Goal: Navigation & Orientation: Find specific page/section

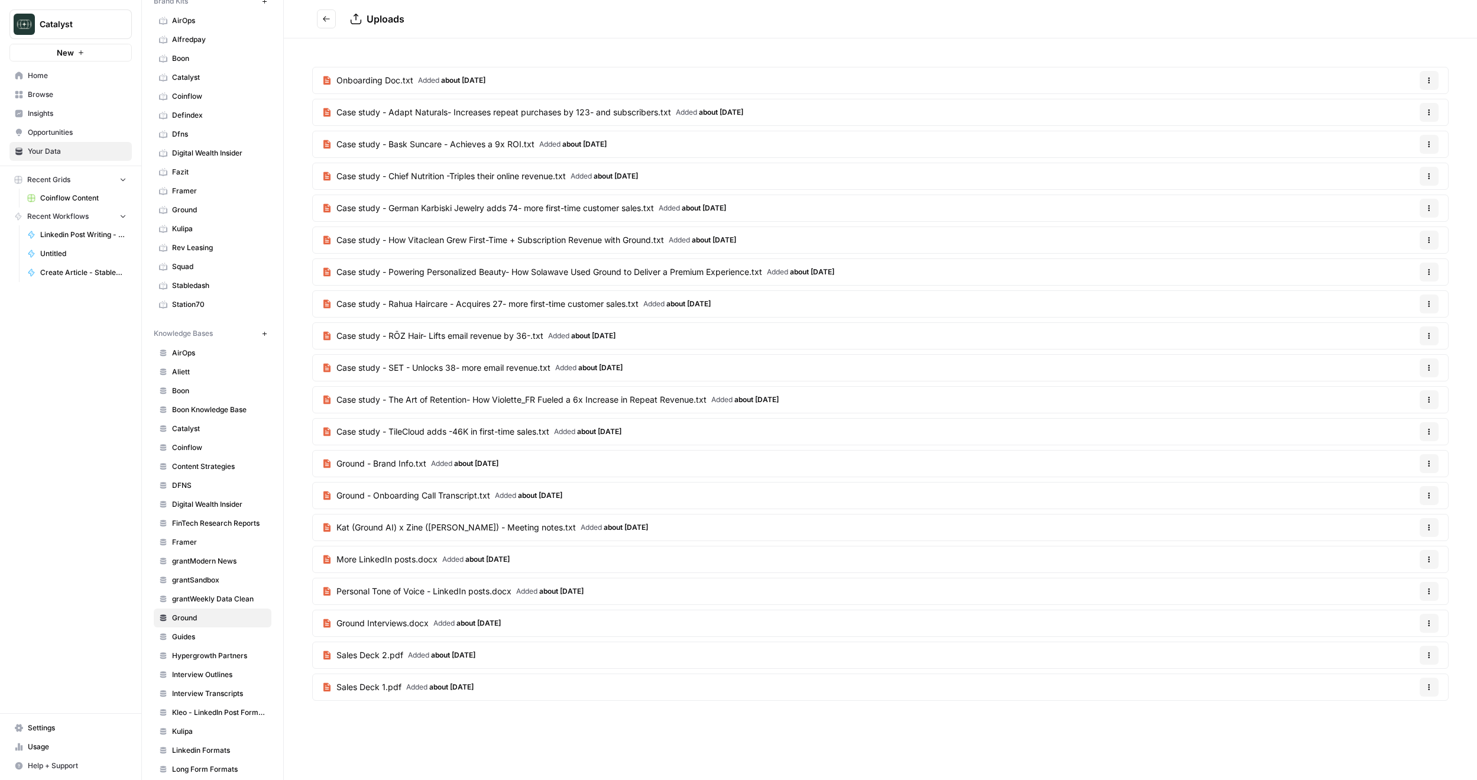
scroll to position [59, 0]
click at [331, 18] on button "Go back" at bounding box center [326, 18] width 19 height 19
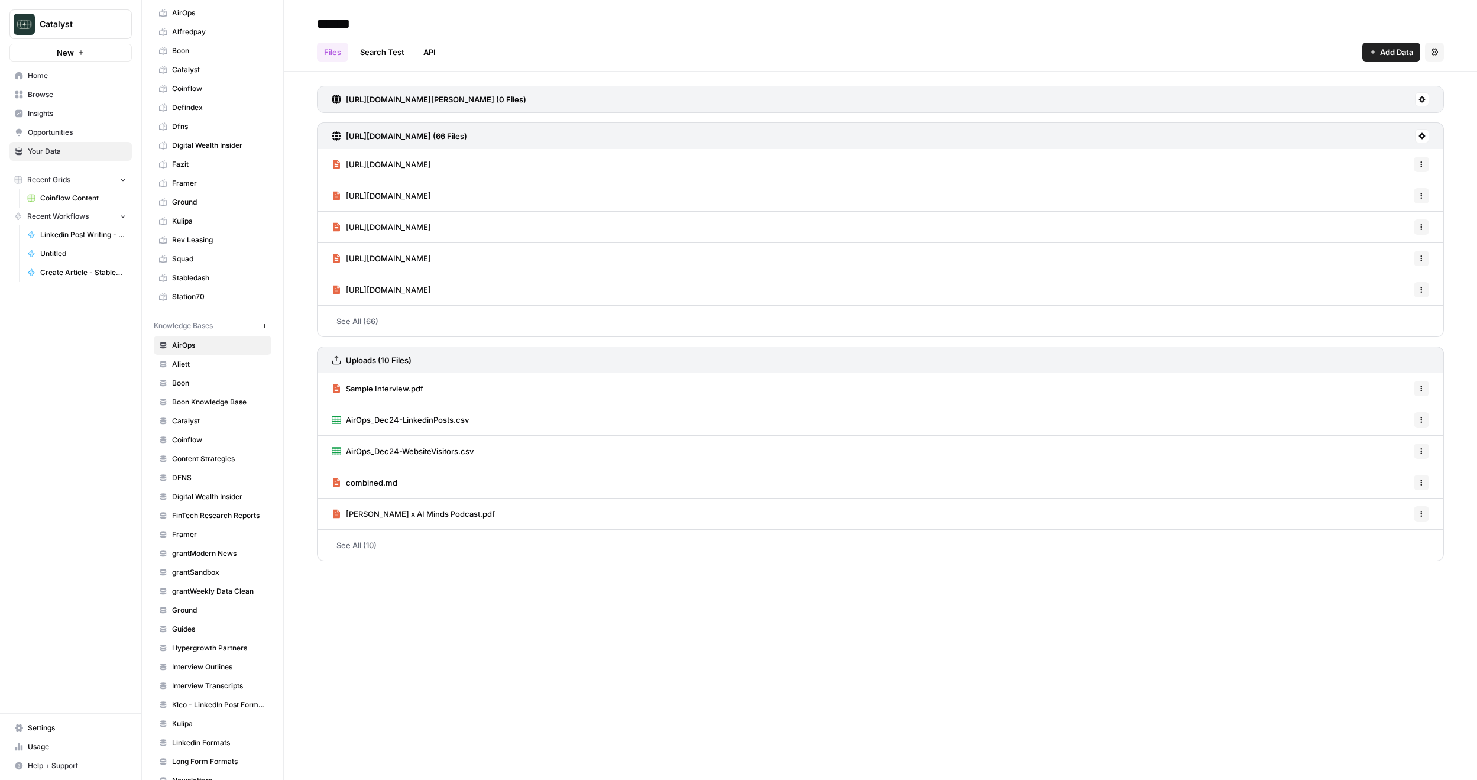
click at [48, 152] on span "Your Data" at bounding box center [77, 151] width 99 height 11
click at [53, 419] on div "Catalyst New Home Browse Insights Opportunities Your Data Recent Grids Coinflow…" at bounding box center [70, 390] width 141 height 780
click at [213, 348] on span "AirOps" at bounding box center [219, 345] width 94 height 11
click at [82, 24] on span "Catalyst" at bounding box center [76, 24] width 72 height 12
click at [46, 429] on div "Catalyst New Home Browse Insights Opportunities Your Data Recent Grids Coinflow…" at bounding box center [70, 390] width 141 height 780
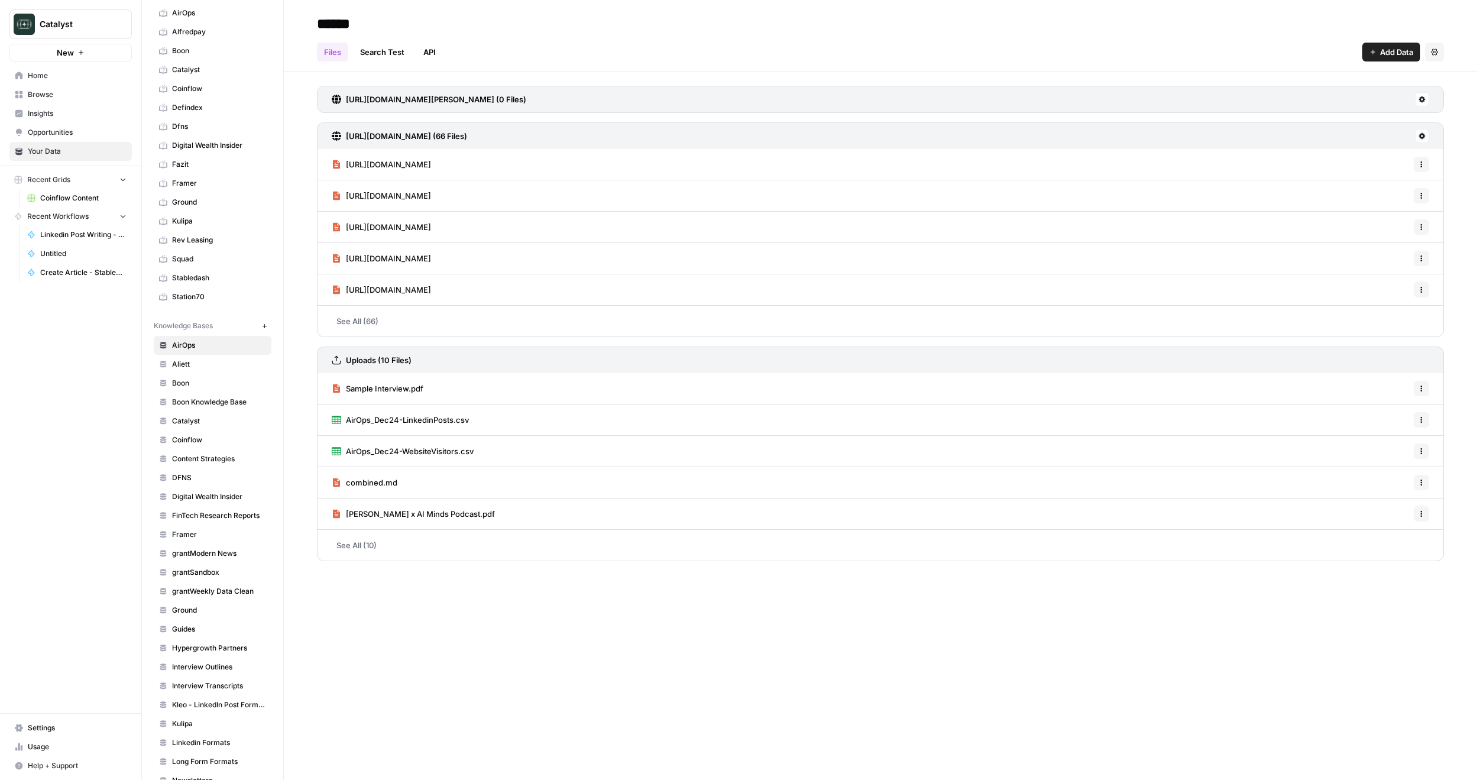
click at [56, 94] on span "Browse" at bounding box center [77, 94] width 99 height 11
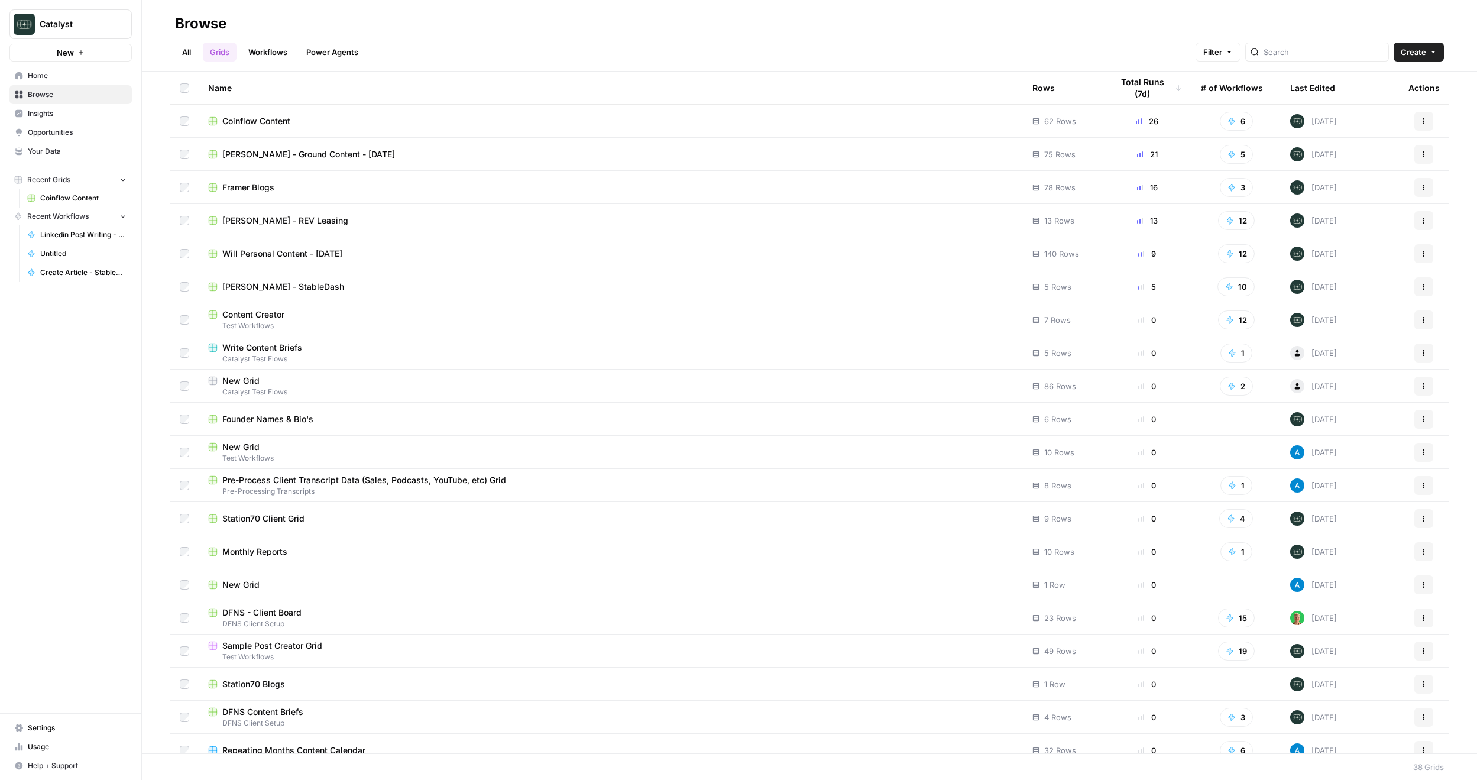
click at [265, 120] on span "Coinflow Content" at bounding box center [256, 121] width 68 height 12
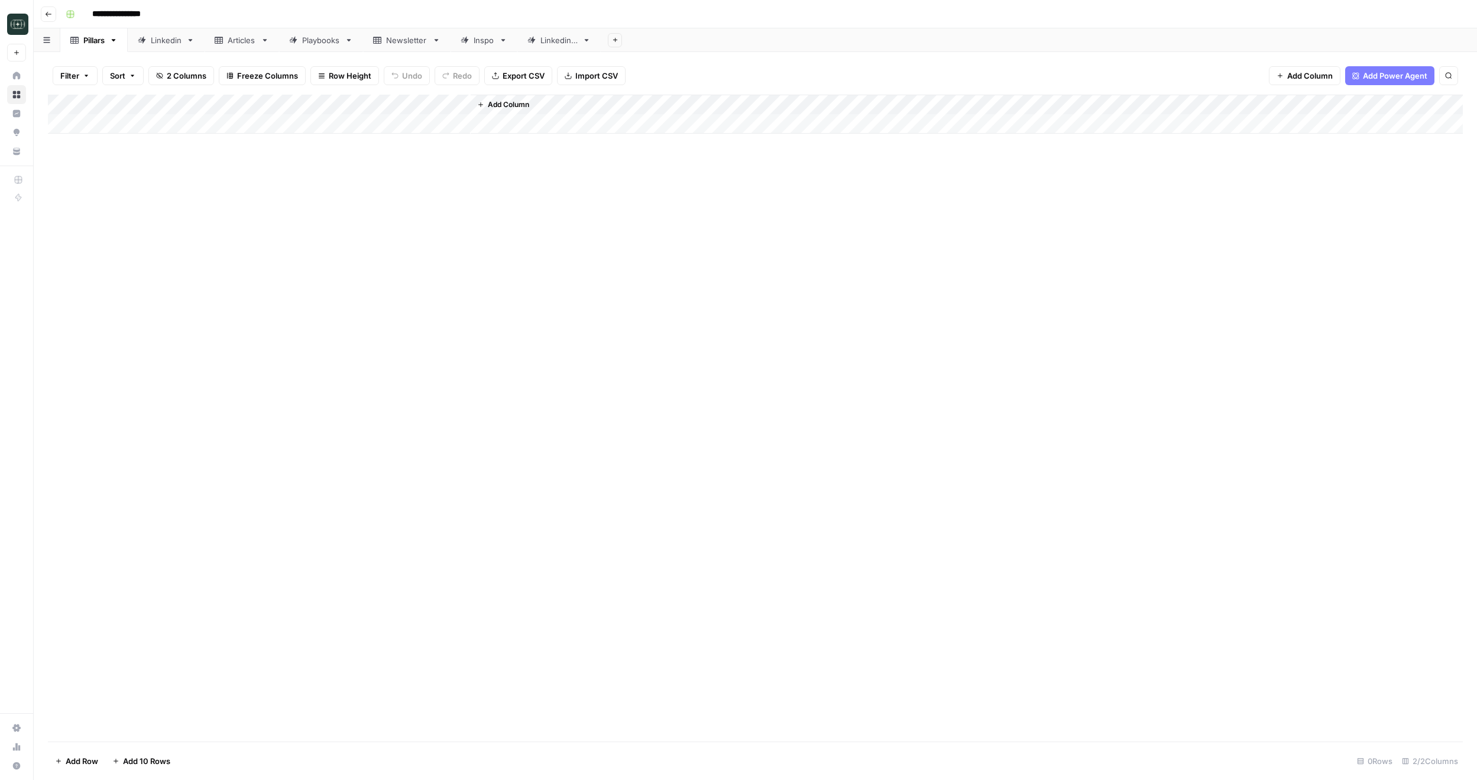
click at [156, 47] on link "Linkedin" at bounding box center [166, 40] width 77 height 24
click at [293, 702] on div "Add Column" at bounding box center [755, 418] width 1415 height 647
click at [306, 703] on div "Add Column" at bounding box center [755, 418] width 1415 height 647
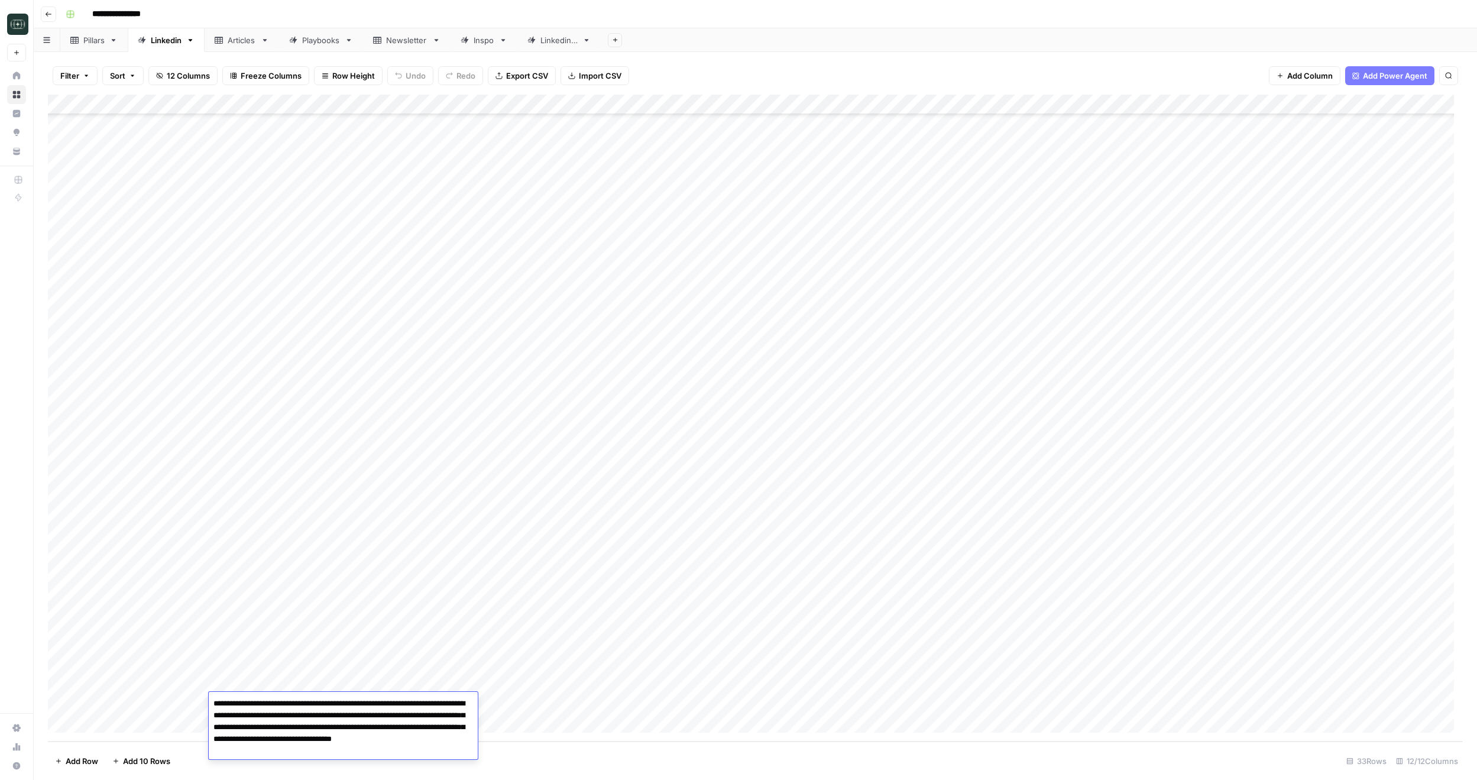
click at [195, 677] on div "Add Column" at bounding box center [755, 418] width 1415 height 647
click at [302, 703] on div "Add Column" at bounding box center [755, 418] width 1415 height 647
click at [521, 699] on div "Add Column" at bounding box center [755, 418] width 1415 height 647
click at [521, 700] on div "Add Column" at bounding box center [755, 418] width 1415 height 647
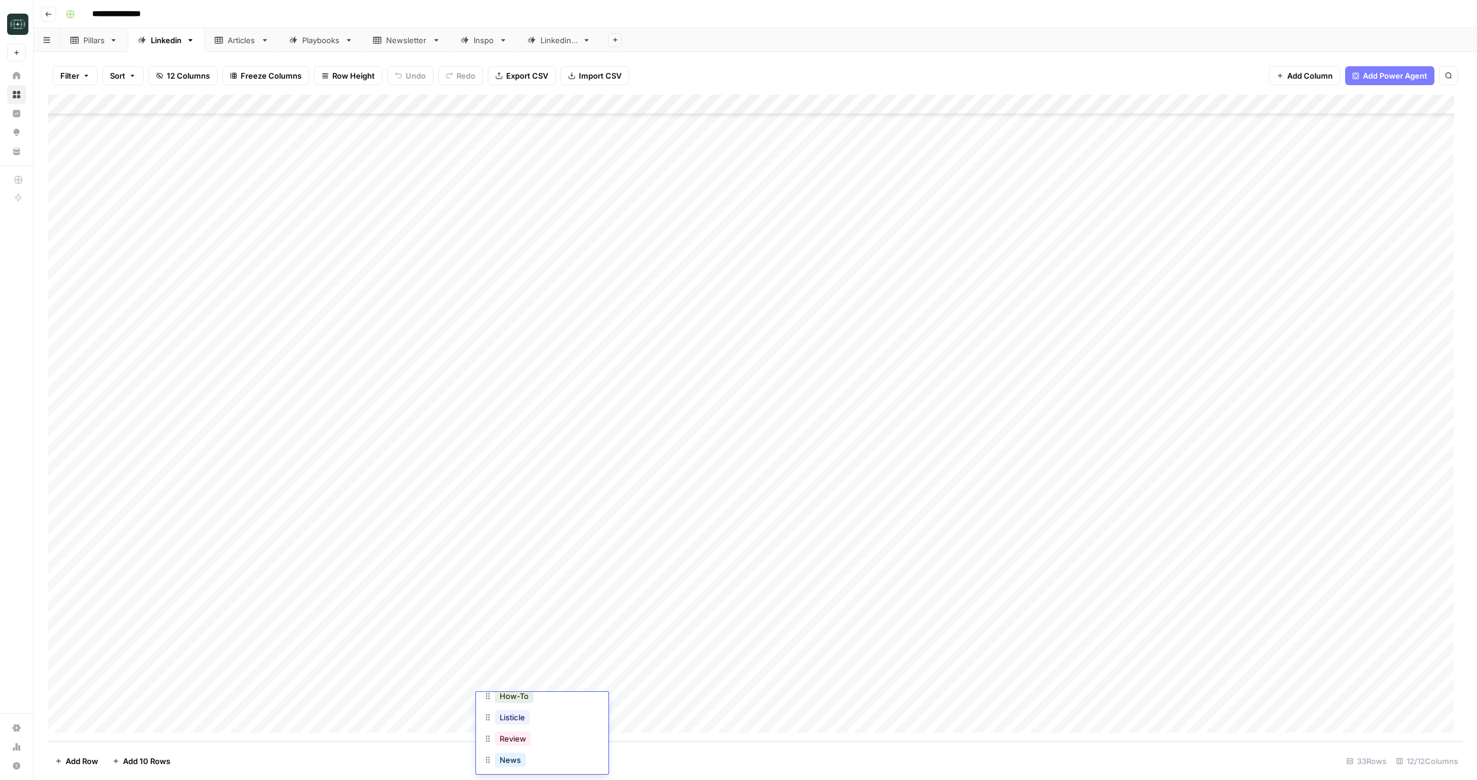
scroll to position [19, 0]
click at [138, 617] on div "Add Column" at bounding box center [755, 418] width 1415 height 647
click at [718, 703] on div "Add Column" at bounding box center [755, 418] width 1415 height 647
click at [714, 703] on div "Add Column" at bounding box center [755, 418] width 1415 height 647
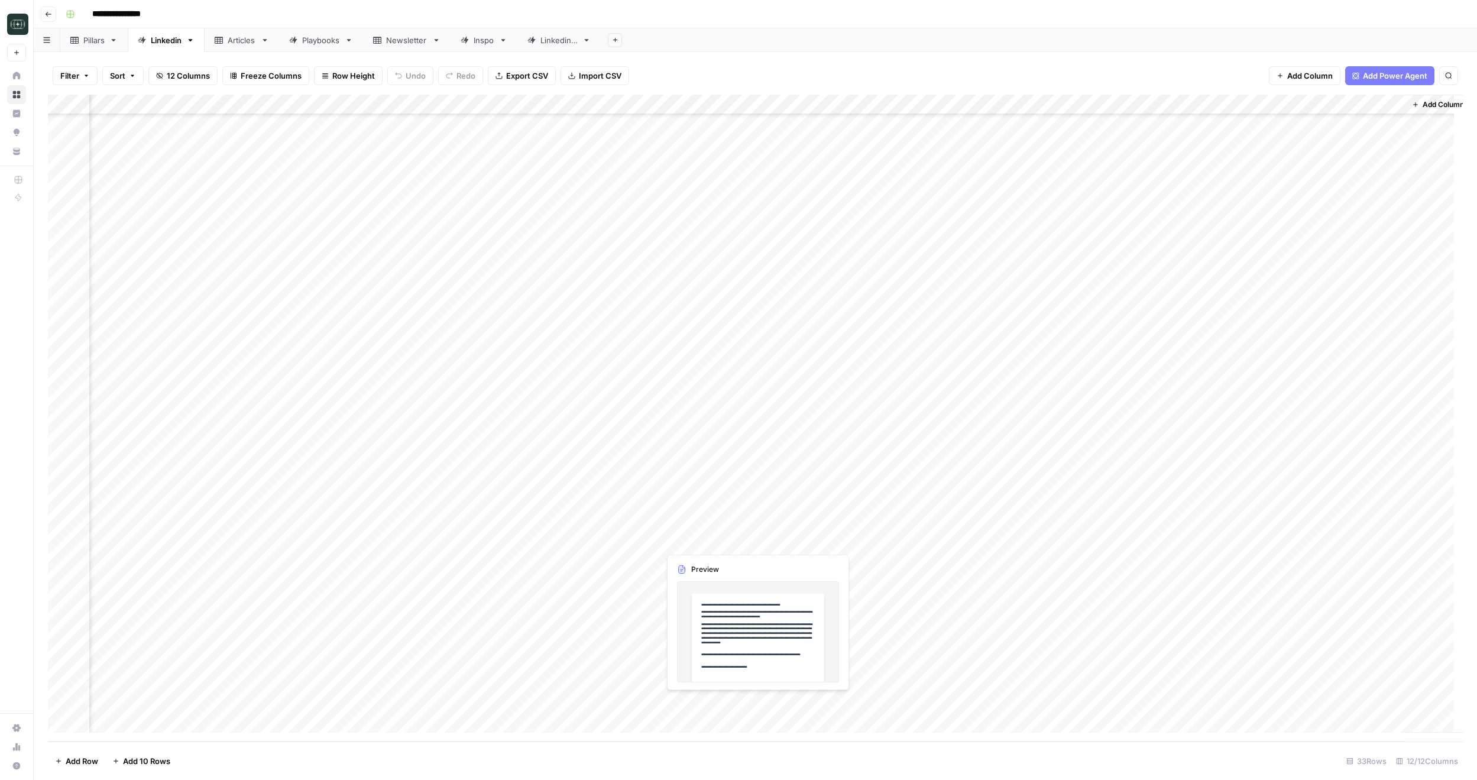
click at [714, 703] on div at bounding box center [713, 703] width 108 height 22
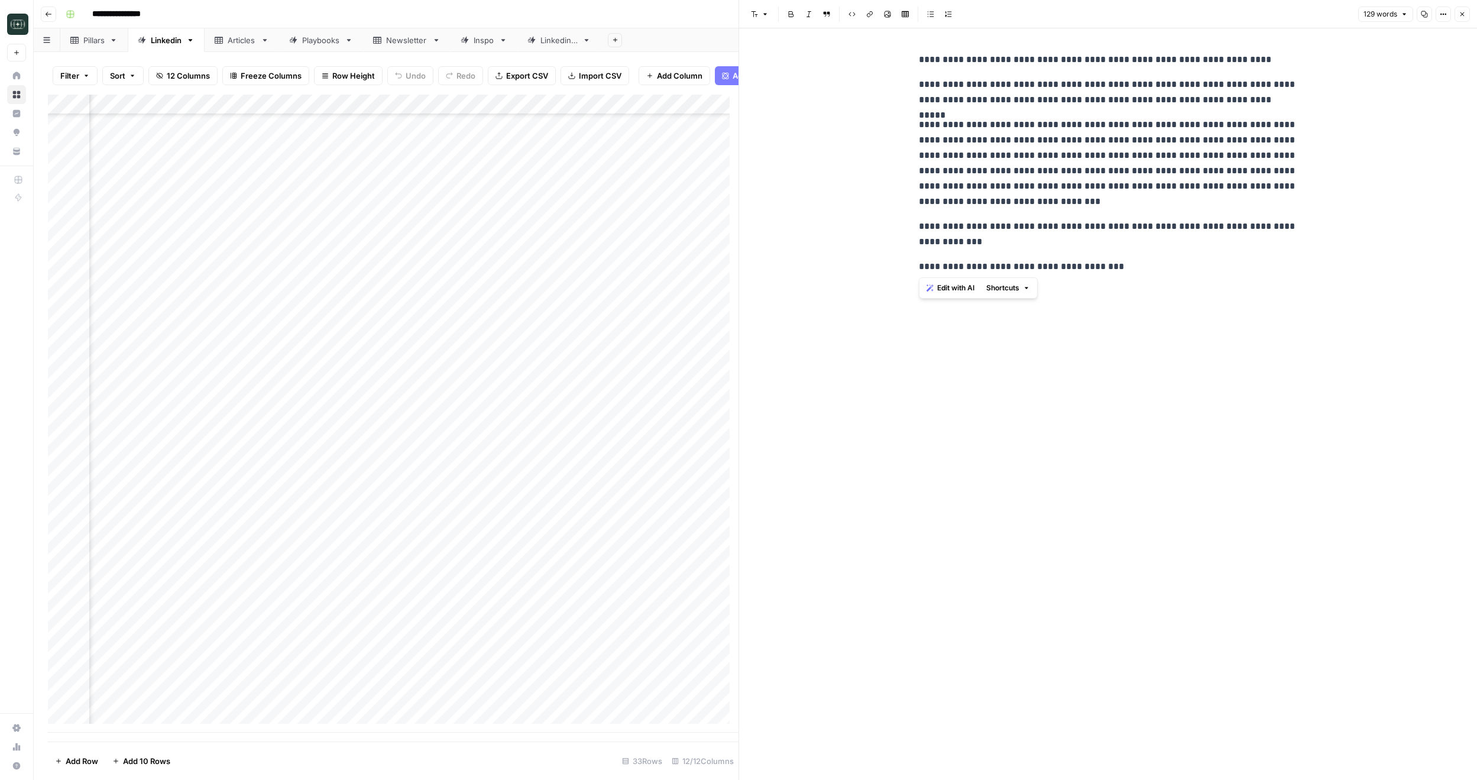
drag, startPoint x: 917, startPoint y: 56, endPoint x: 1191, endPoint y: 331, distance: 388.0
click at [1190, 316] on div "**********" at bounding box center [1108, 404] width 393 height 752
click at [1180, 410] on div "**********" at bounding box center [1108, 404] width 393 height 752
click at [56, 15] on header "**********" at bounding box center [755, 14] width 1443 height 28
click at [52, 17] on button "Go back" at bounding box center [48, 14] width 15 height 15
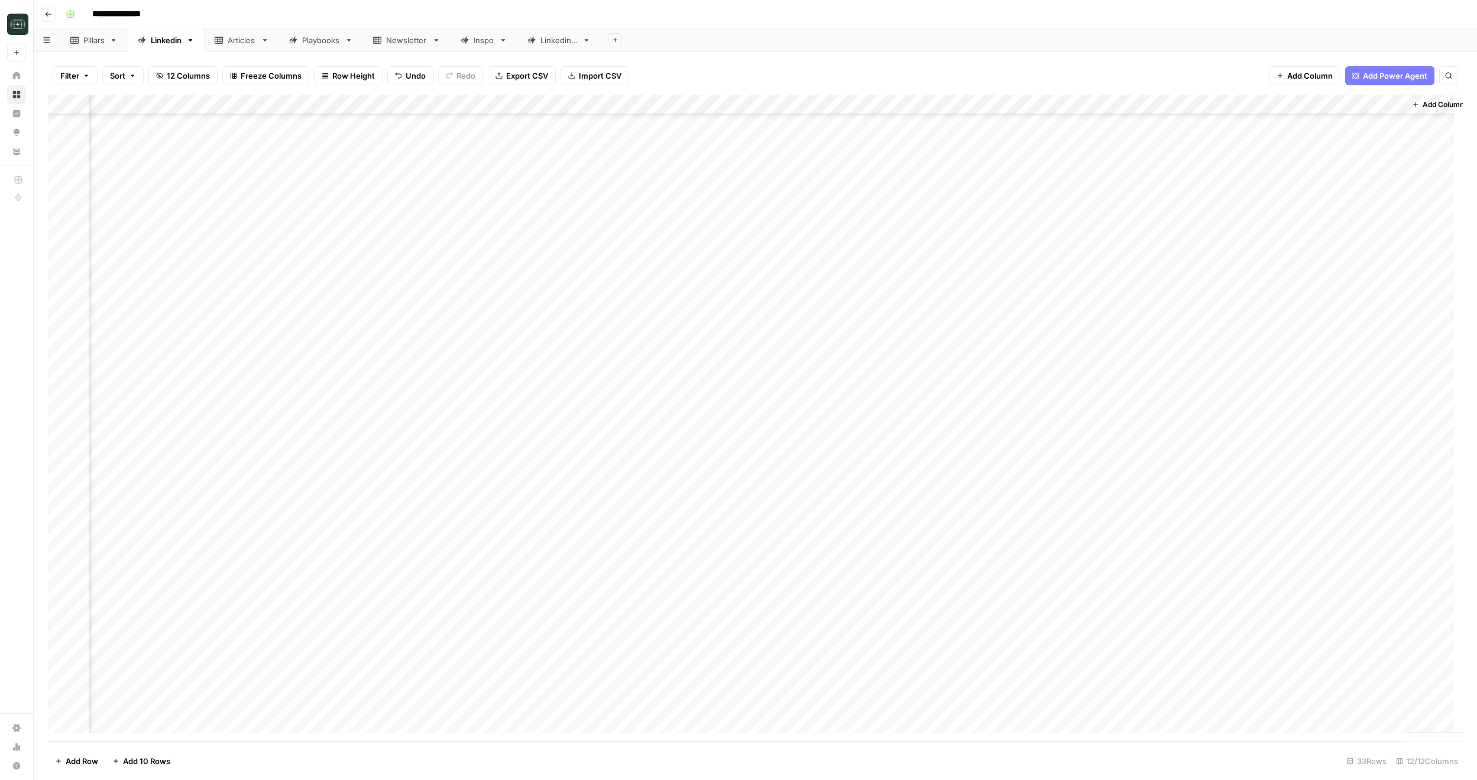
click at [48, 17] on icon "button" at bounding box center [48, 14] width 7 height 7
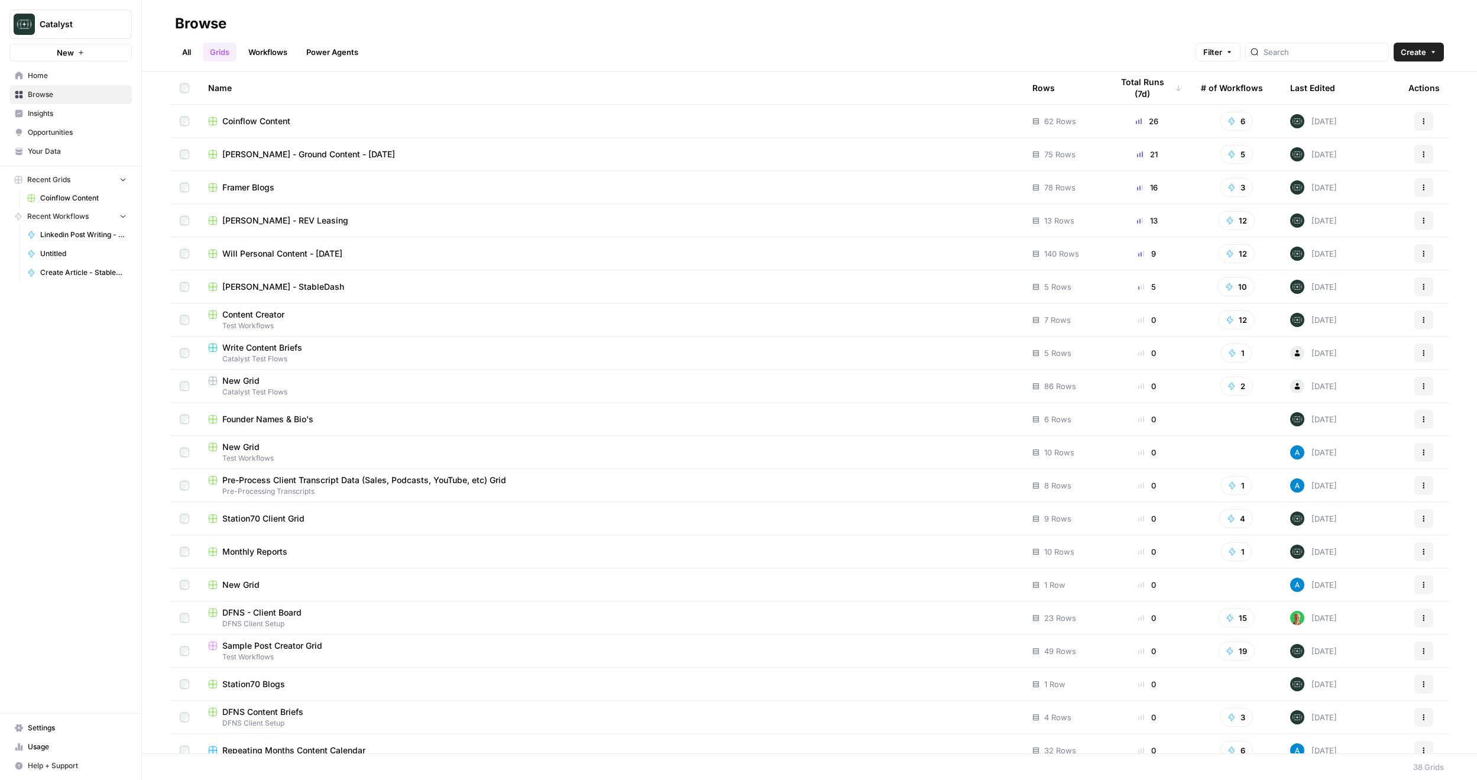
click at [44, 150] on span "Your Data" at bounding box center [77, 151] width 99 height 11
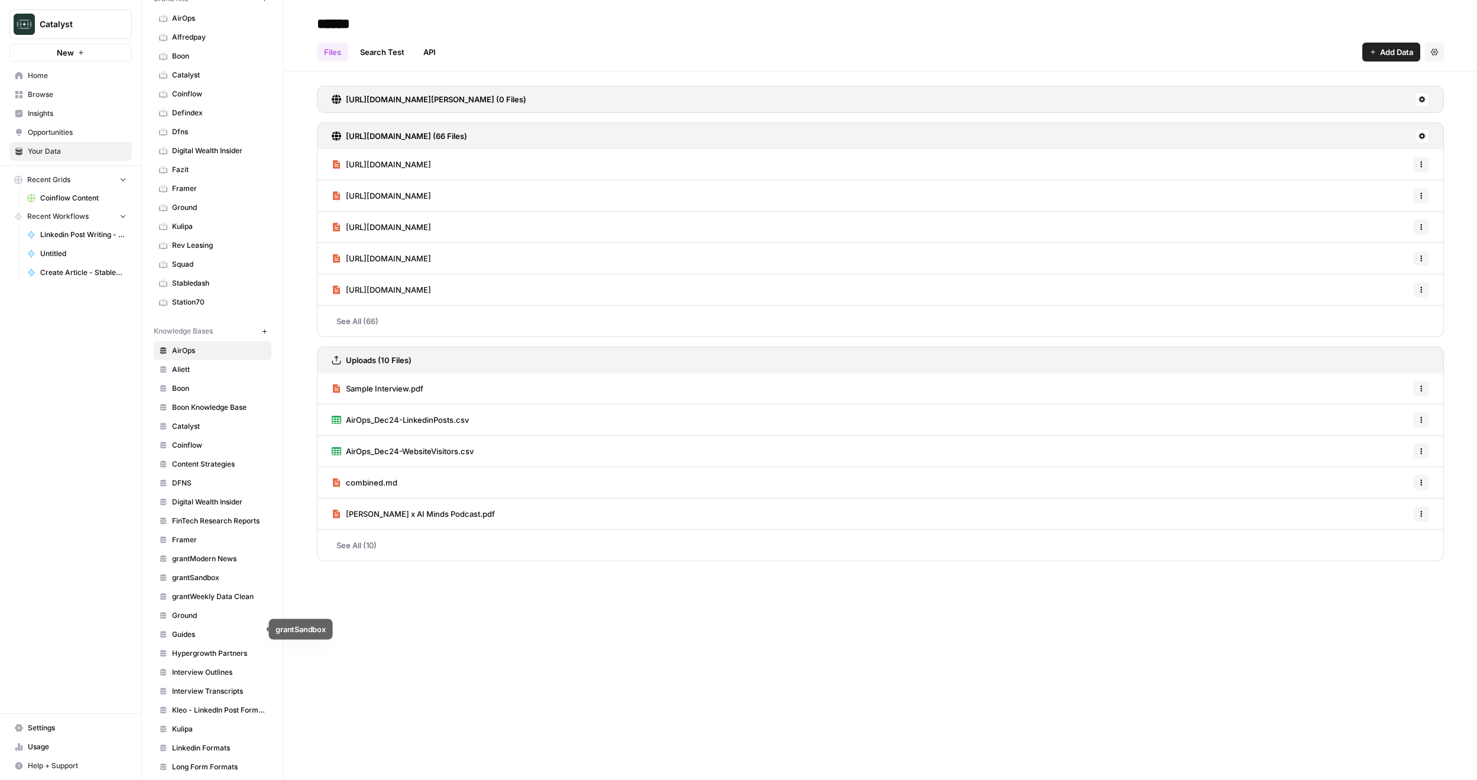
scroll to position [59, 0]
click at [195, 611] on span "Ground" at bounding box center [219, 610] width 94 height 11
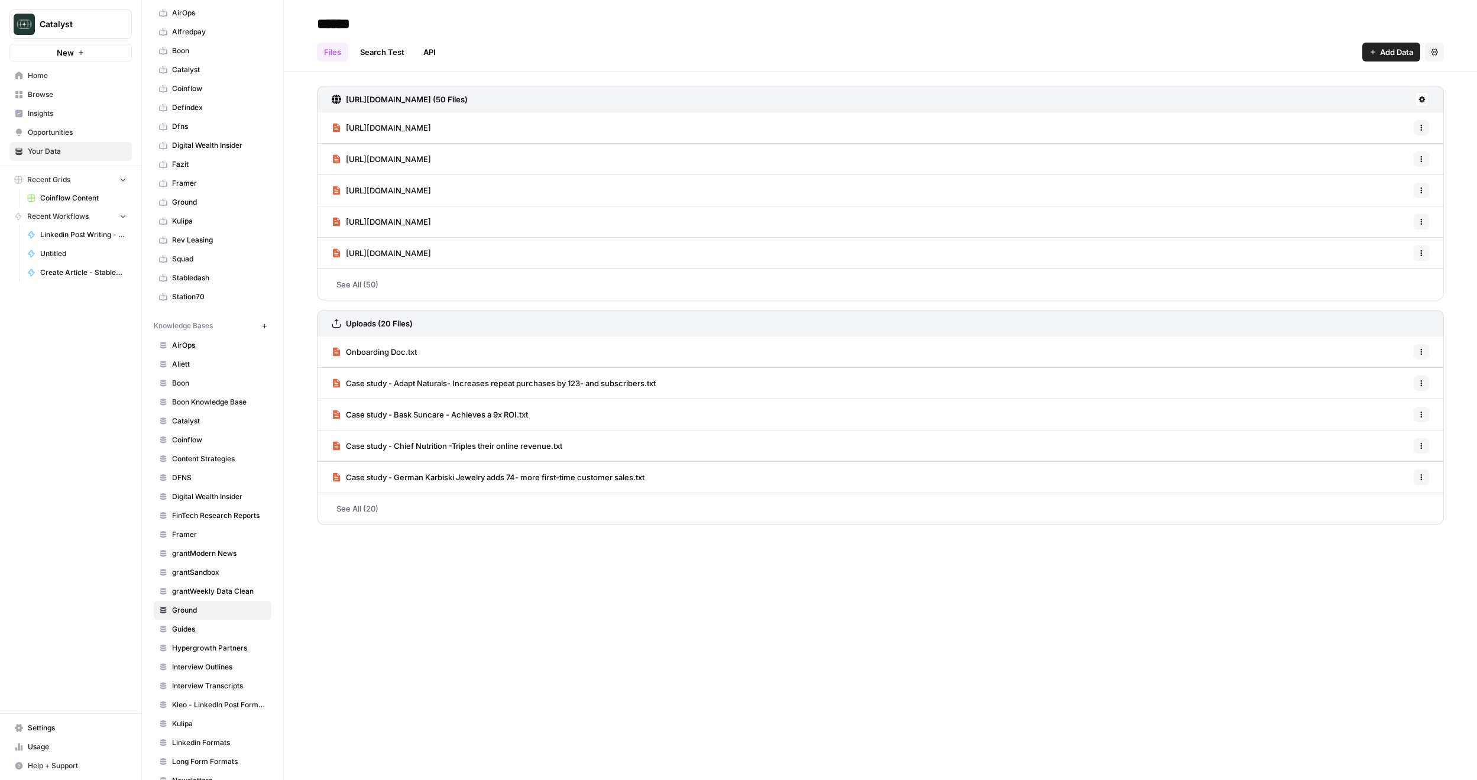
click at [380, 279] on link "See All (50)" at bounding box center [880, 284] width 1127 height 31
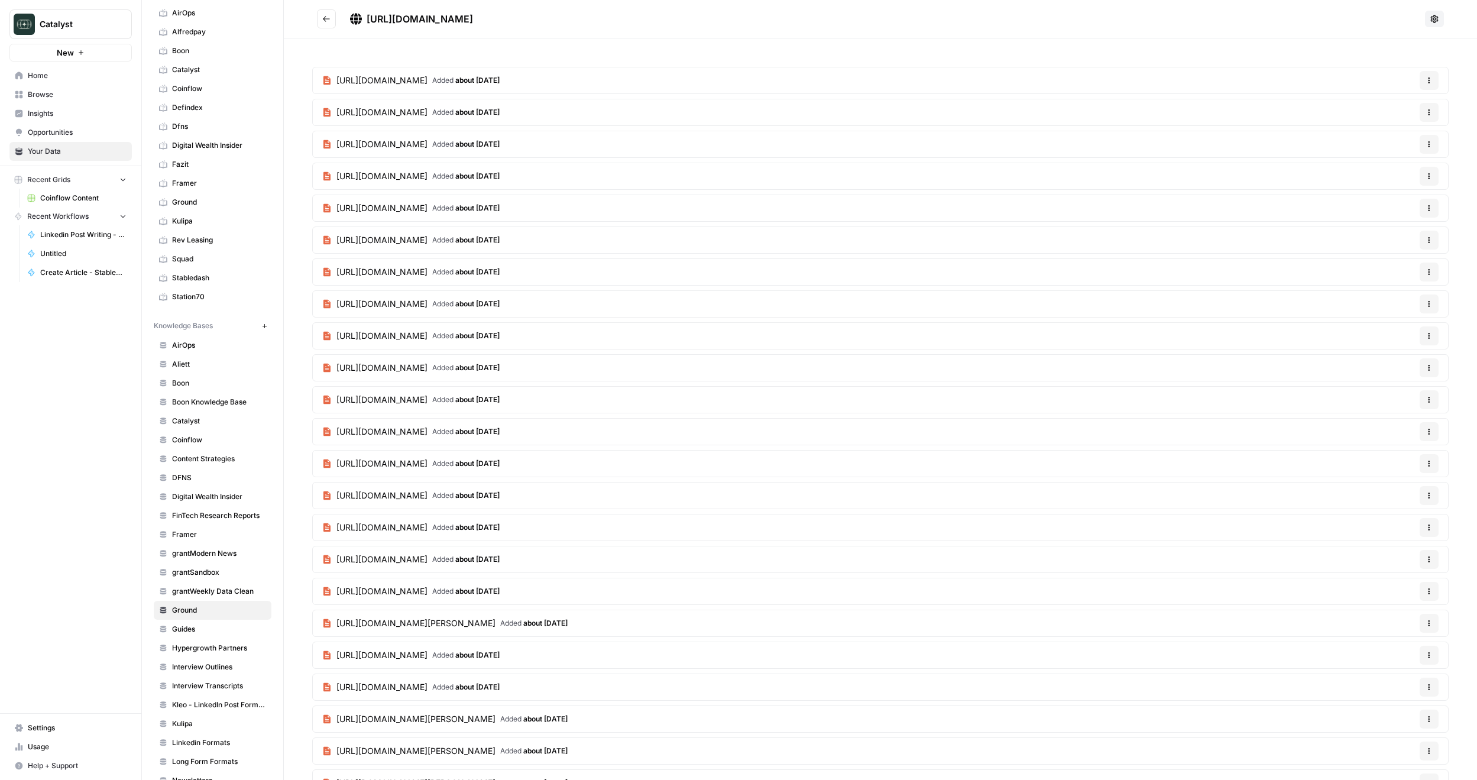
click at [332, 25] on button "Go back" at bounding box center [326, 18] width 19 height 19
